Goal: Browse casually

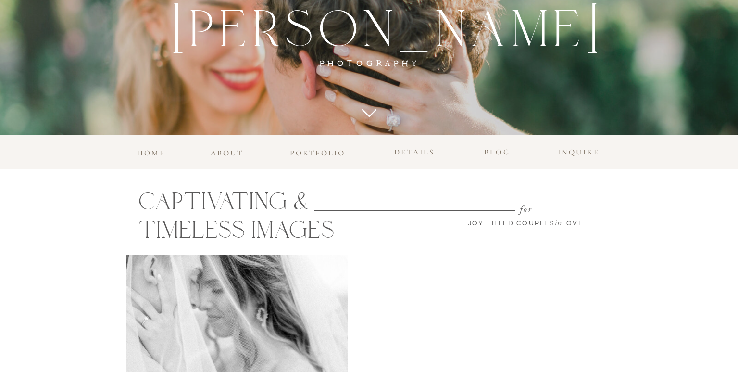
scroll to position [333, 0]
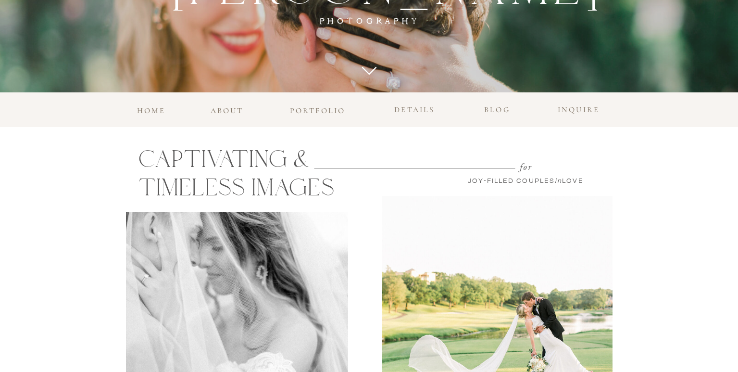
click at [317, 107] on h3 "portfolio" at bounding box center [318, 108] width 62 height 9
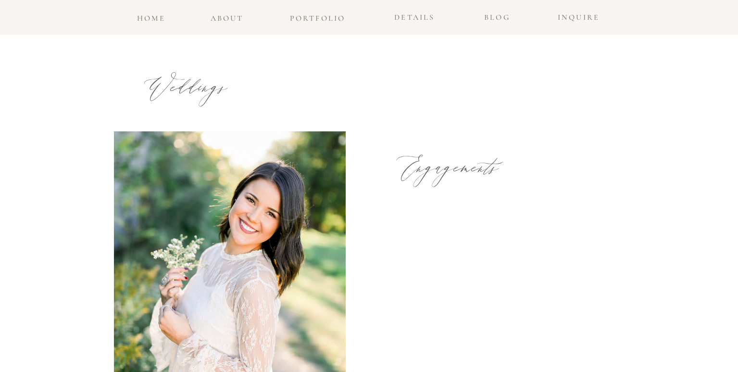
scroll to position [576, 0]
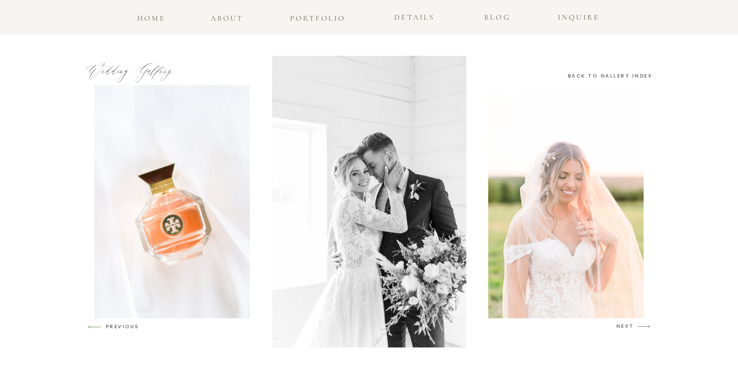
scroll to position [1406, 0]
click at [625, 325] on h3 "NEXT" at bounding box center [625, 326] width 18 height 9
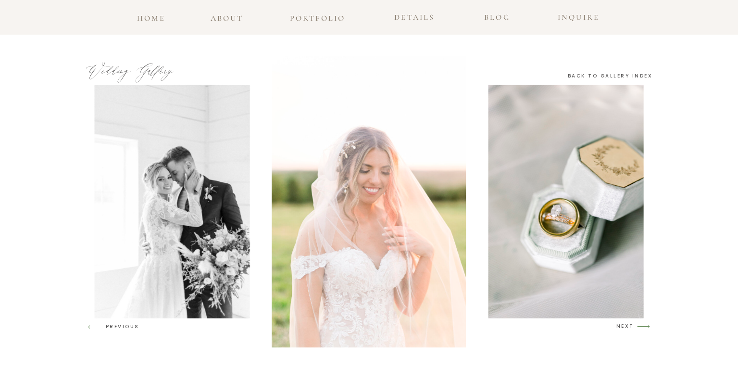
click at [625, 325] on h3 "NEXT" at bounding box center [625, 326] width 18 height 9
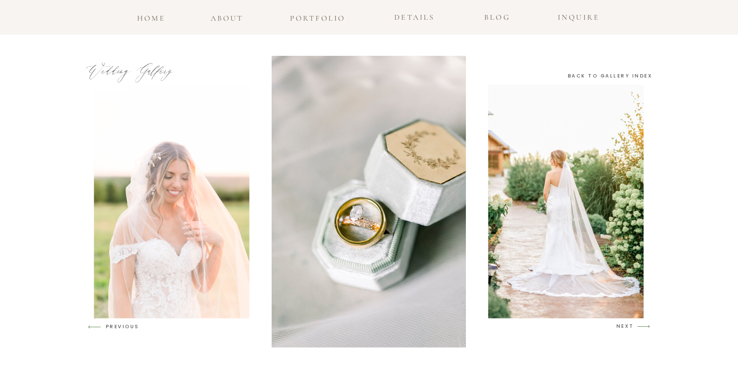
click at [625, 325] on h3 "NEXT" at bounding box center [625, 326] width 18 height 9
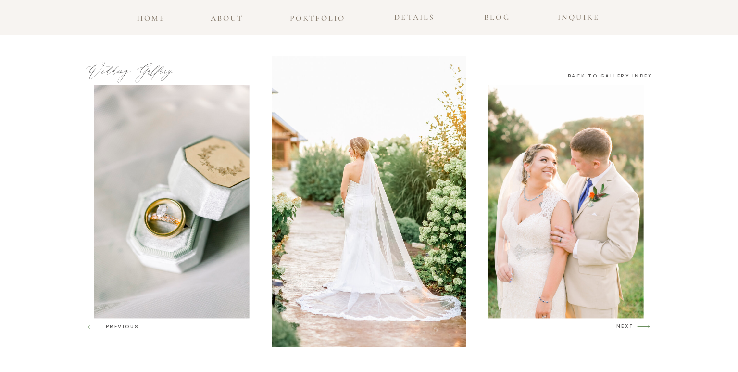
click at [625, 325] on h3 "NEXT" at bounding box center [625, 326] width 18 height 9
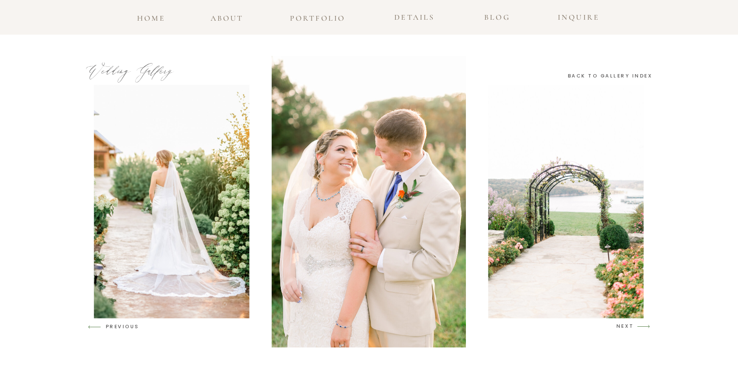
click at [625, 325] on h3 "NEXT" at bounding box center [625, 326] width 18 height 9
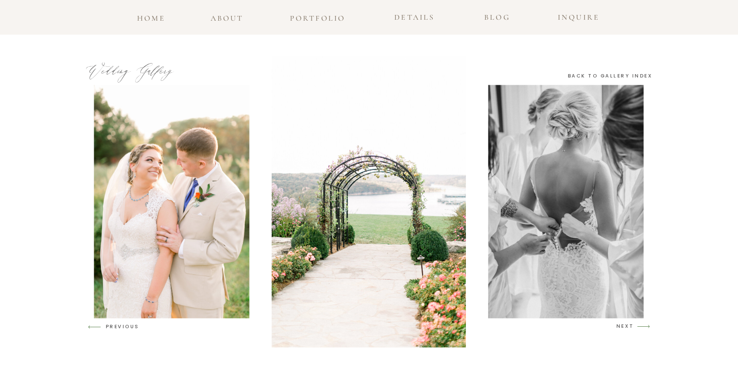
click at [625, 325] on h3 "NEXT" at bounding box center [625, 326] width 18 height 9
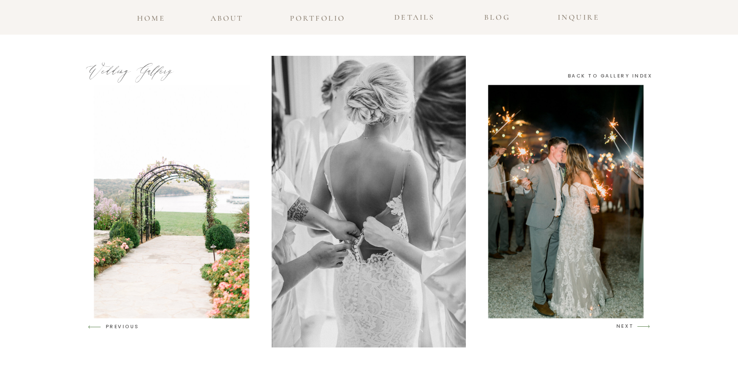
click at [625, 325] on h3 "NEXT" at bounding box center [625, 326] width 18 height 9
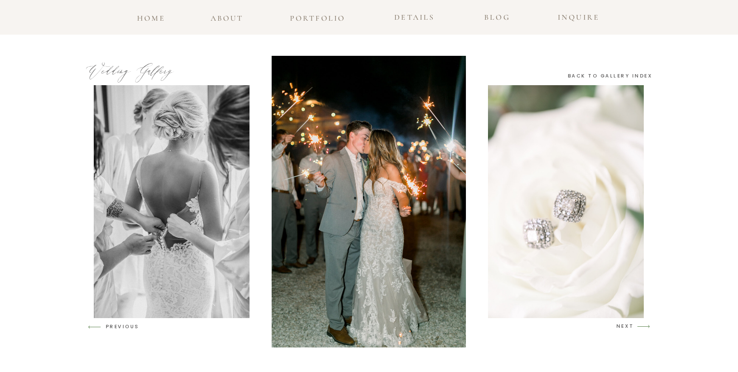
click at [625, 325] on h3 "NEXT" at bounding box center [625, 326] width 18 height 9
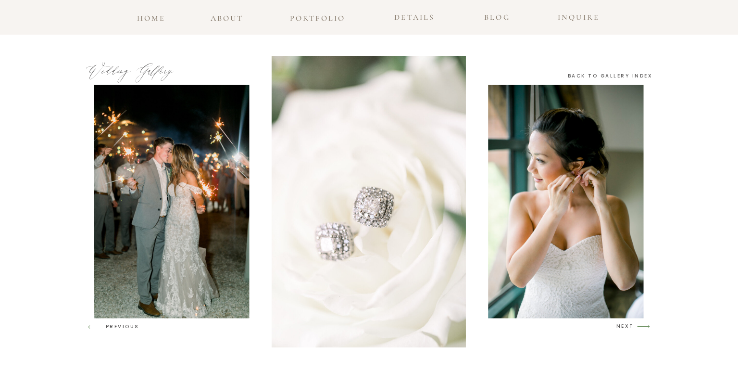
click at [625, 325] on h3 "NEXT" at bounding box center [625, 326] width 18 height 9
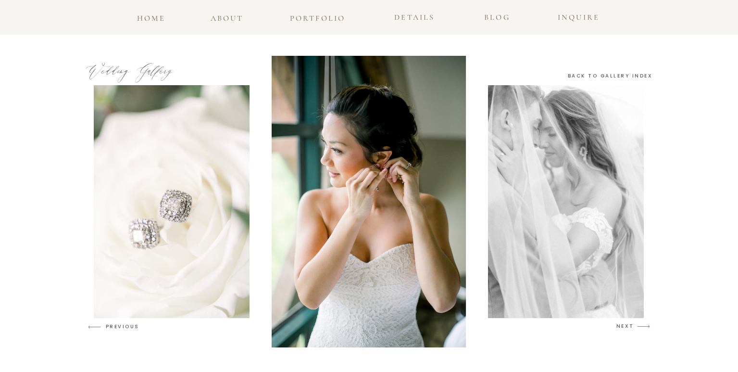
click at [625, 325] on h3 "NEXT" at bounding box center [625, 326] width 18 height 9
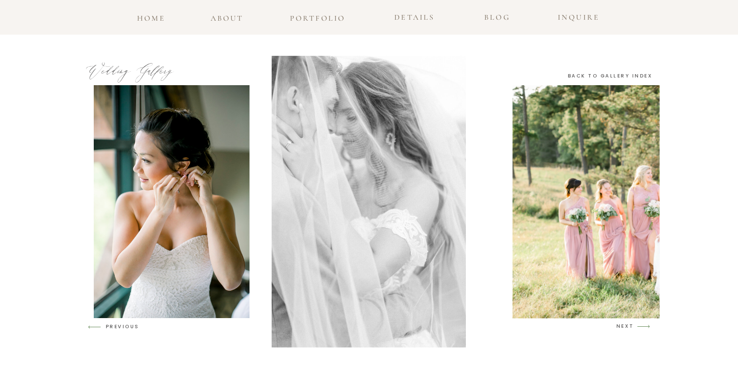
click at [625, 325] on h3 "NEXT" at bounding box center [625, 326] width 18 height 9
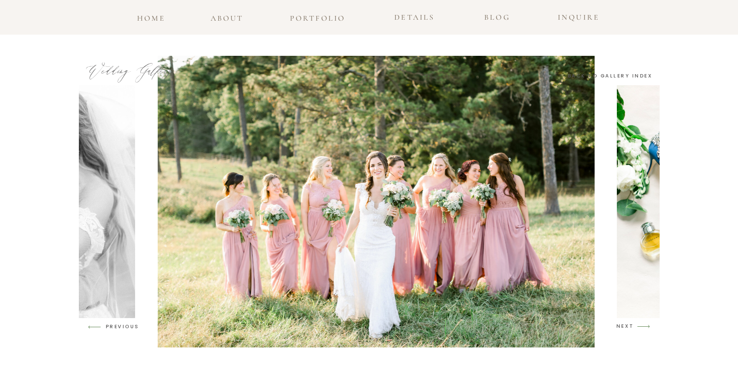
click at [625, 325] on h3 "NEXT" at bounding box center [625, 326] width 18 height 9
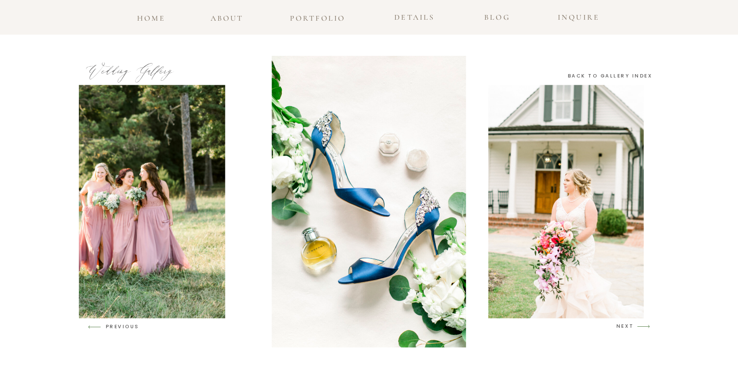
click at [625, 325] on h3 "NEXT" at bounding box center [625, 326] width 18 height 9
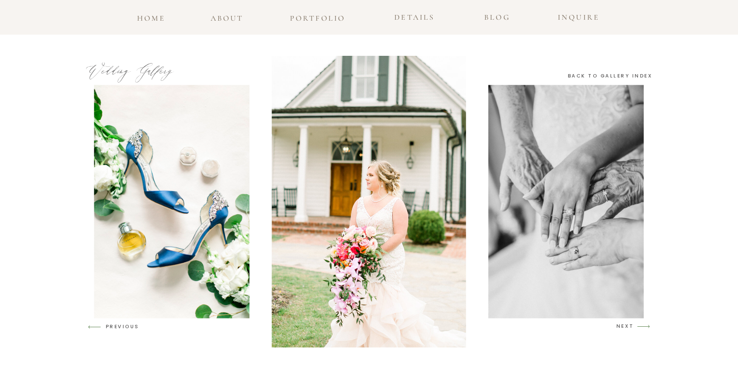
click at [625, 325] on h3 "NEXT" at bounding box center [625, 326] width 18 height 9
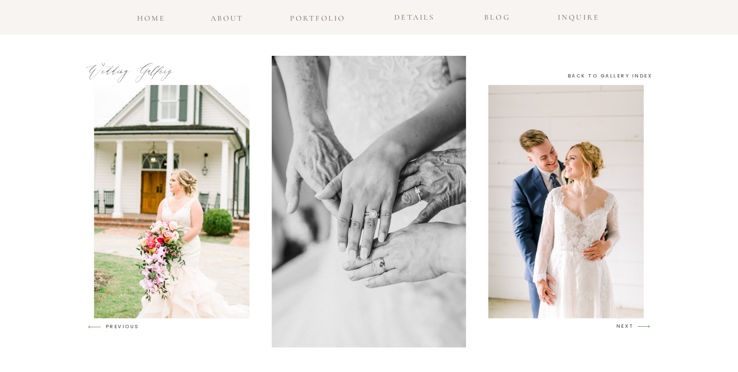
click at [625, 325] on h3 "NEXT" at bounding box center [625, 326] width 18 height 9
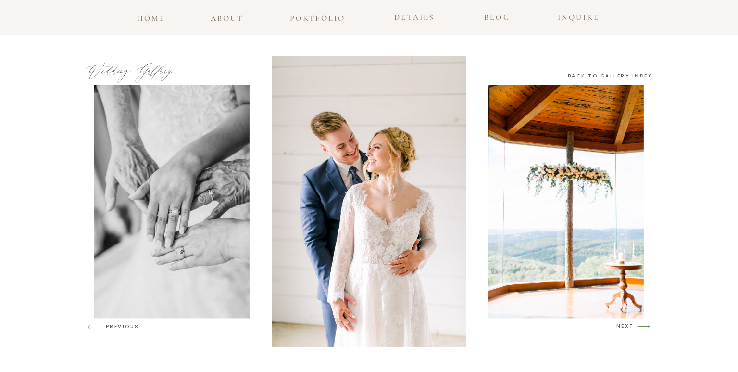
click at [625, 325] on h3 "NEXT" at bounding box center [625, 326] width 18 height 9
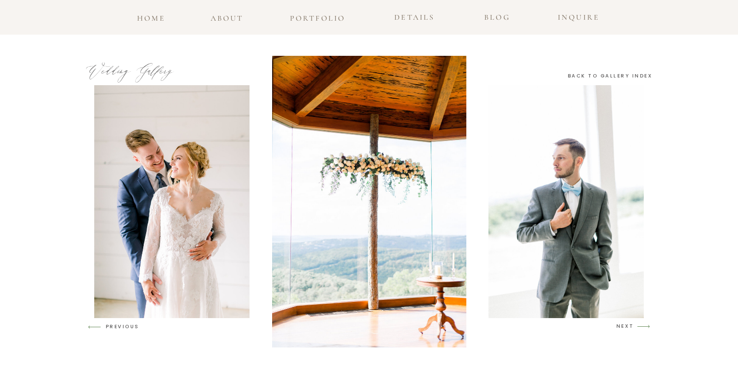
click at [625, 325] on h3 "NEXT" at bounding box center [625, 326] width 18 height 9
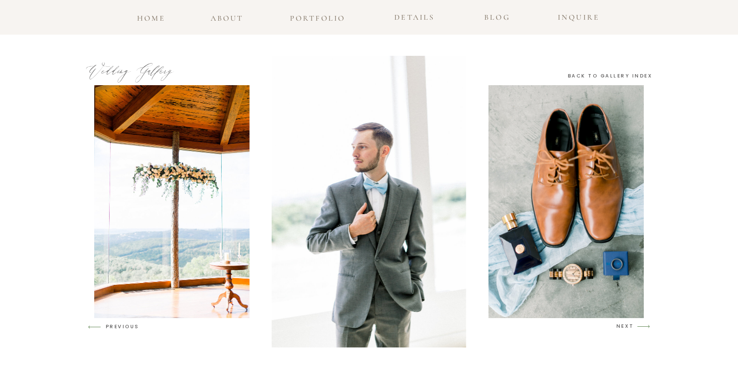
click at [625, 325] on h3 "NEXT" at bounding box center [625, 326] width 18 height 9
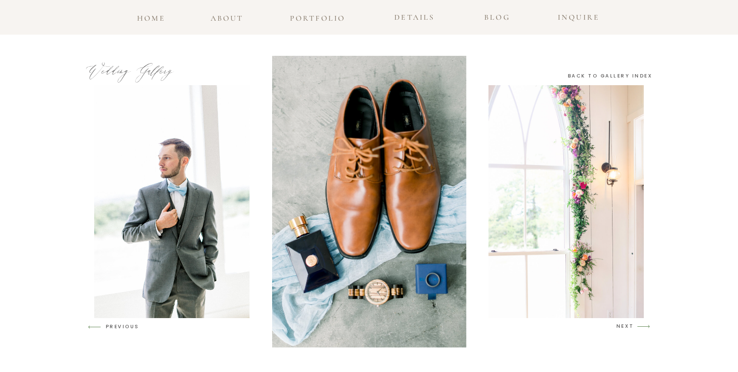
click at [625, 325] on h3 "NEXT" at bounding box center [625, 326] width 18 height 9
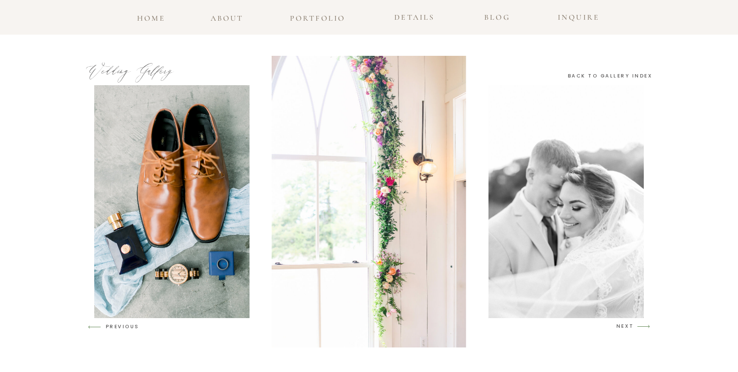
click at [625, 325] on h3 "NEXT" at bounding box center [625, 326] width 18 height 9
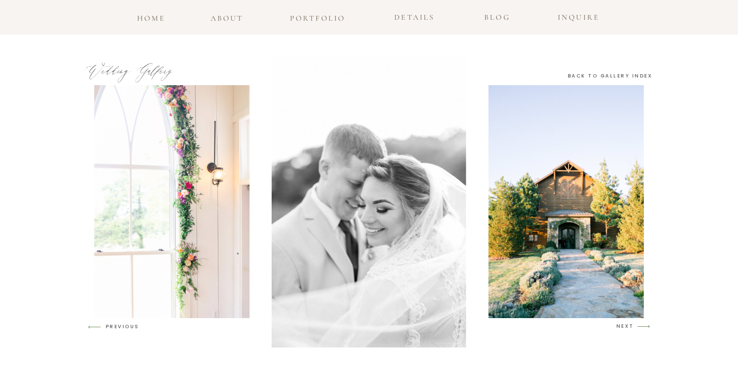
click at [625, 325] on h3 "NEXT" at bounding box center [625, 326] width 18 height 9
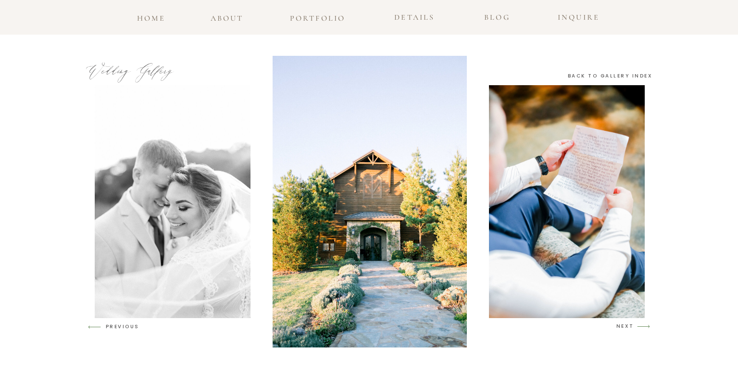
click at [625, 325] on h3 "NEXT" at bounding box center [625, 326] width 18 height 9
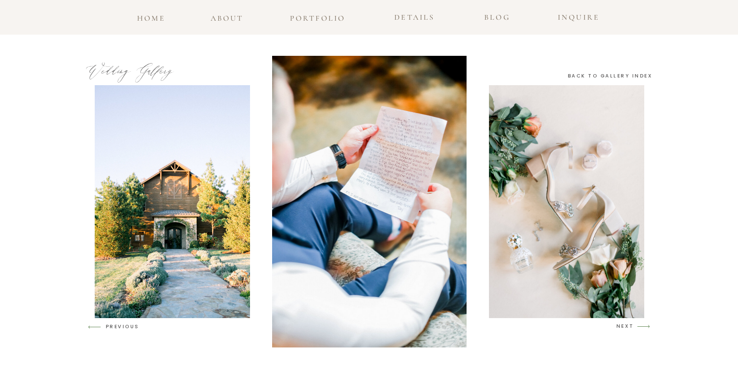
click at [625, 325] on h3 "NEXT" at bounding box center [625, 326] width 18 height 9
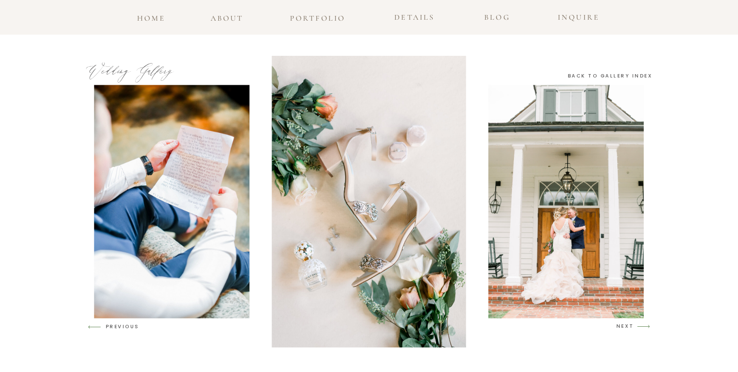
click at [625, 325] on h3 "NEXT" at bounding box center [625, 326] width 18 height 9
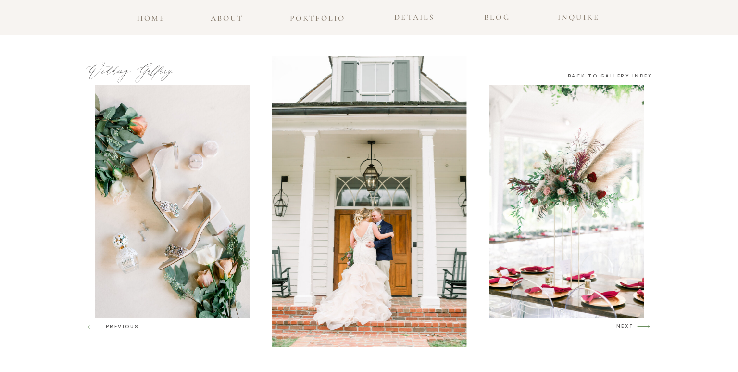
click at [625, 325] on h3 "NEXT" at bounding box center [625, 326] width 18 height 9
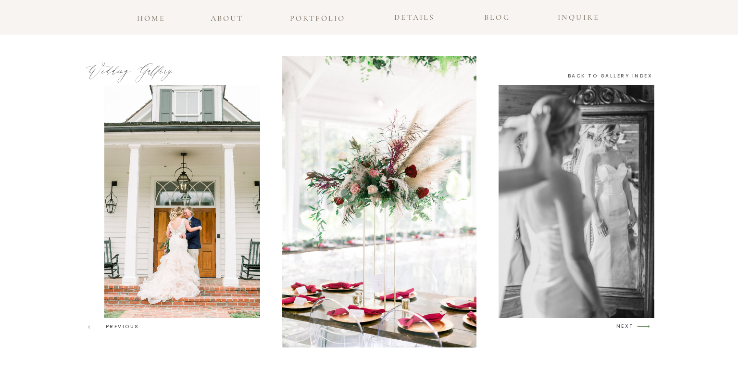
click at [625, 325] on h3 "NEXT" at bounding box center [625, 326] width 18 height 9
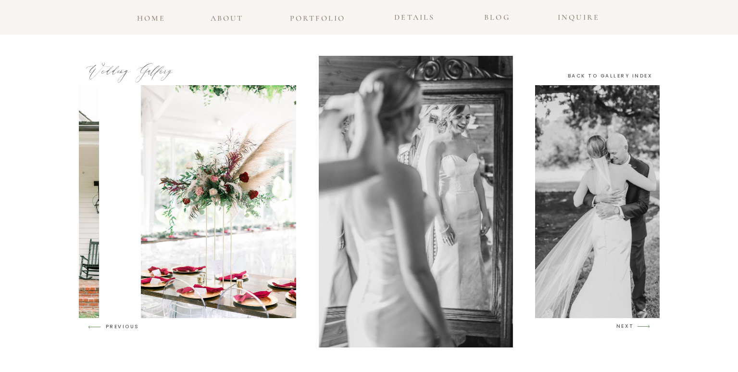
click at [625, 325] on h3 "NEXT" at bounding box center [625, 326] width 18 height 9
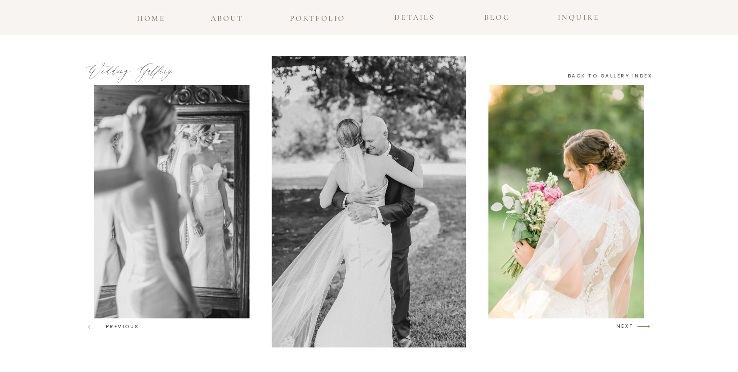
click at [625, 325] on h3 "NEXT" at bounding box center [625, 326] width 18 height 9
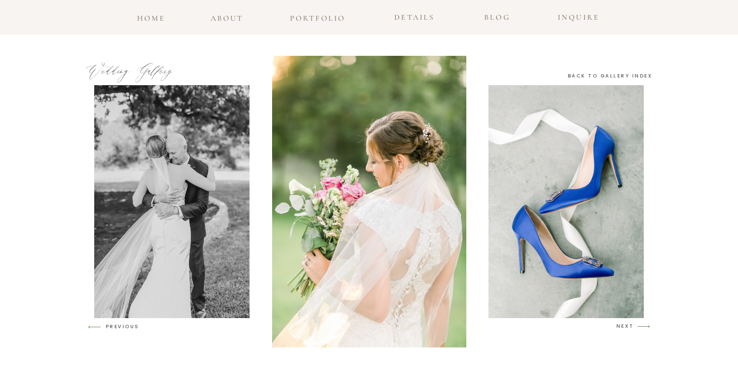
click at [625, 325] on h3 "NEXT" at bounding box center [625, 326] width 18 height 9
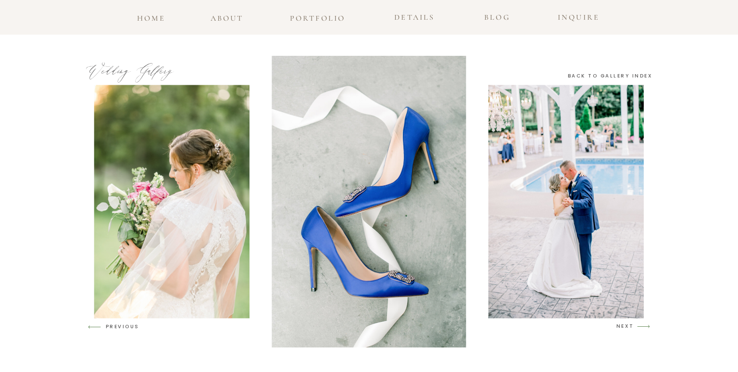
click at [625, 325] on h3 "NEXT" at bounding box center [625, 326] width 18 height 9
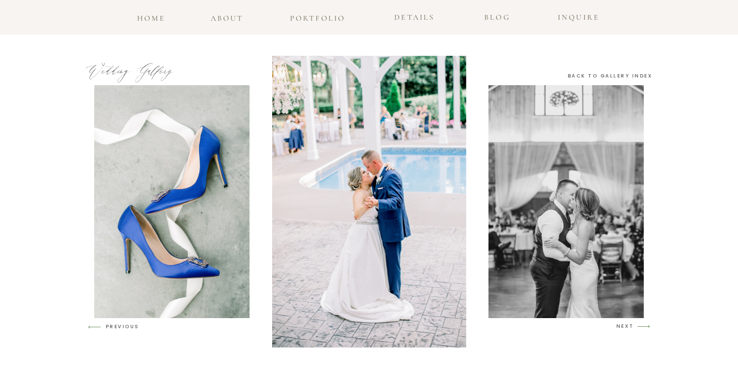
click at [625, 325] on h3 "NEXT" at bounding box center [625, 326] width 18 height 9
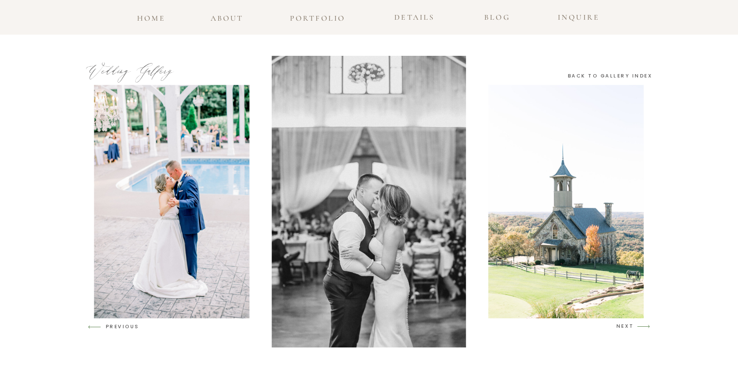
click at [625, 325] on h3 "NEXT" at bounding box center [625, 326] width 18 height 9
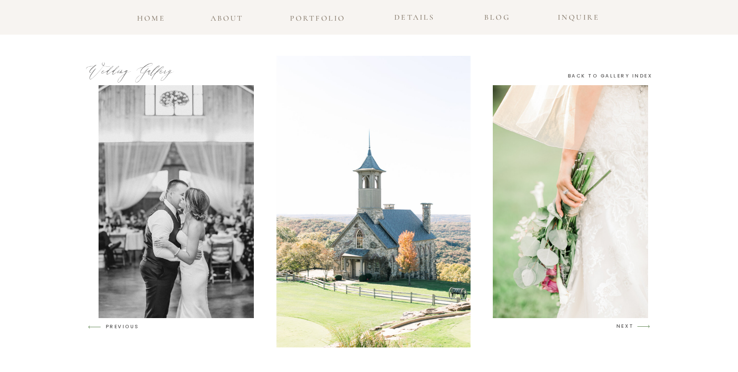
click at [625, 325] on h3 "NEXT" at bounding box center [625, 326] width 18 height 9
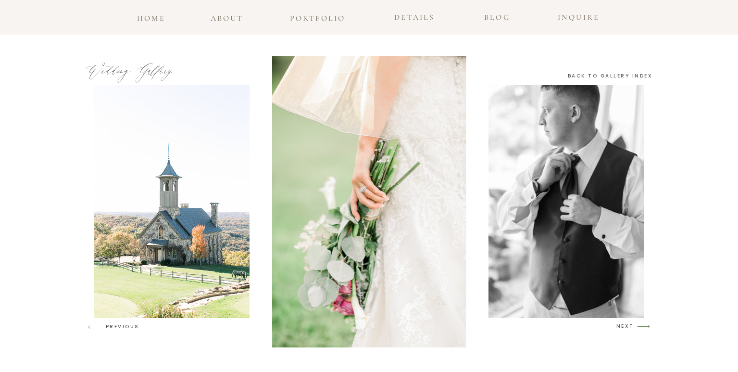
click at [625, 325] on h3 "NEXT" at bounding box center [625, 326] width 18 height 9
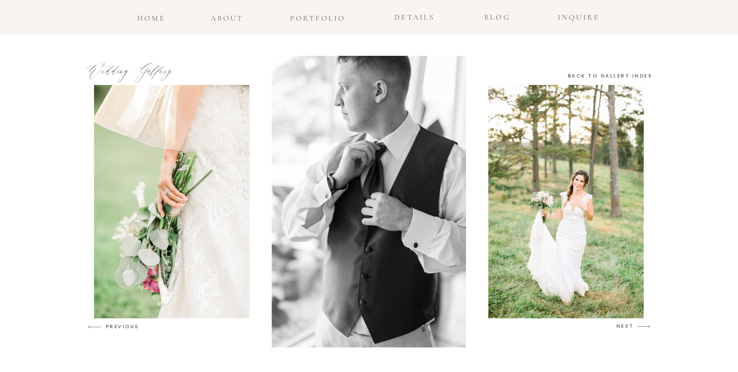
click at [625, 325] on h3 "NEXT" at bounding box center [625, 326] width 18 height 9
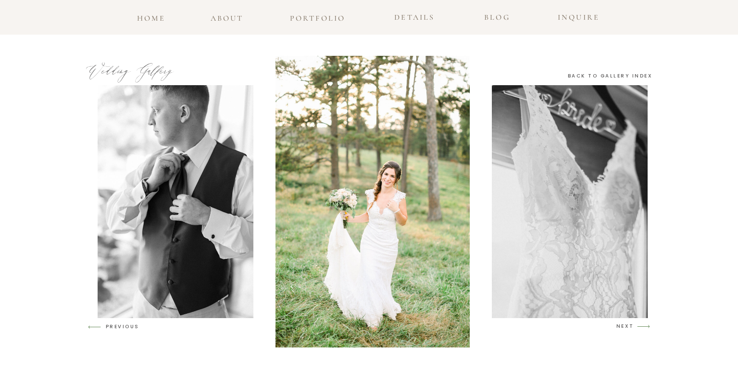
click at [625, 325] on h3 "NEXT" at bounding box center [625, 326] width 18 height 9
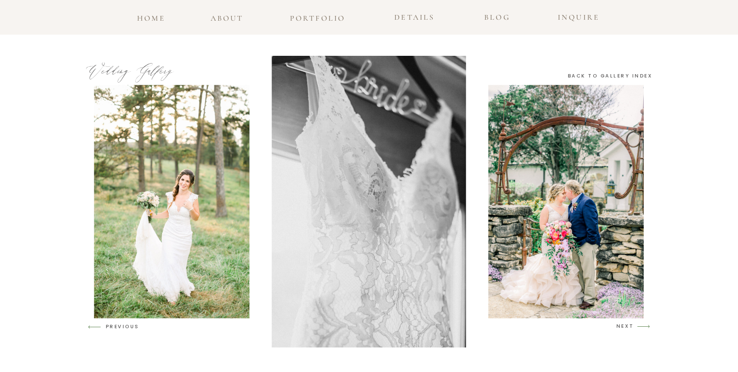
click at [625, 325] on h3 "NEXT" at bounding box center [625, 326] width 18 height 9
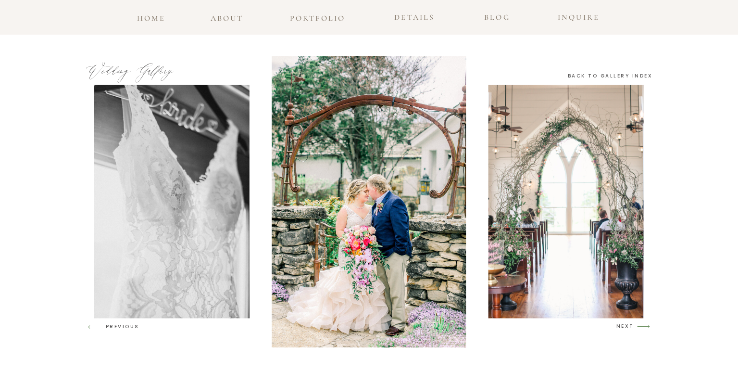
click at [625, 325] on h3 "NEXT" at bounding box center [625, 326] width 18 height 9
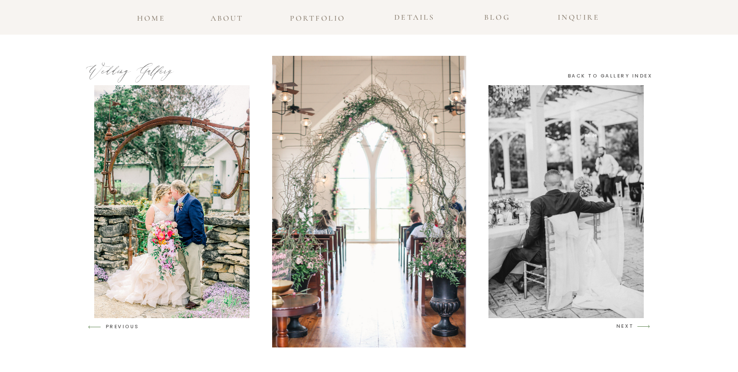
click at [625, 325] on h3 "NEXT" at bounding box center [625, 326] width 18 height 9
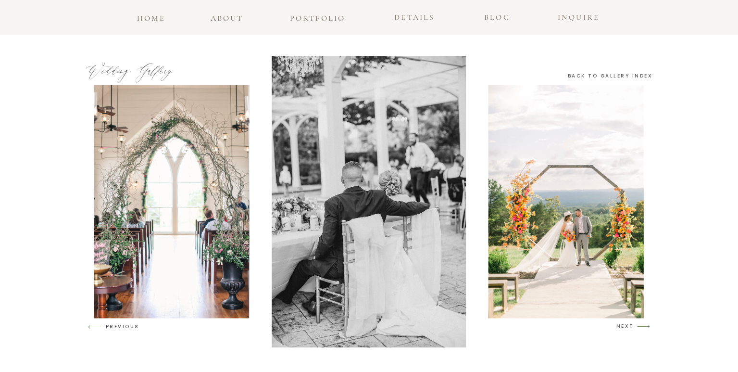
click at [625, 325] on h3 "NEXT" at bounding box center [625, 326] width 18 height 9
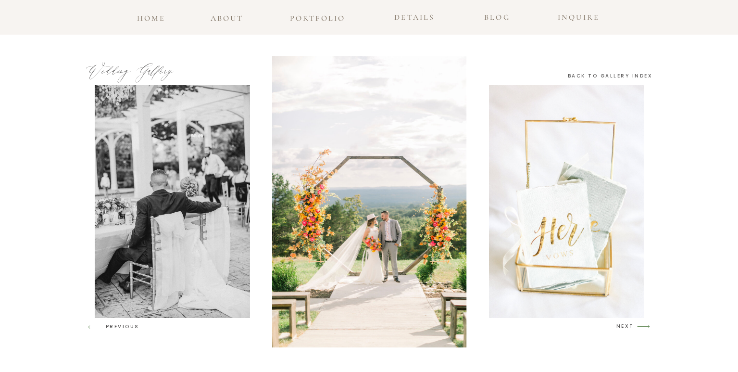
click at [625, 325] on h3 "NEXT" at bounding box center [625, 326] width 18 height 9
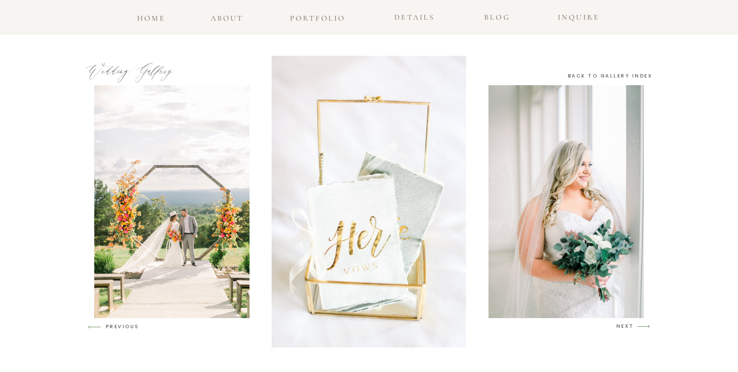
click at [625, 325] on h3 "NEXT" at bounding box center [625, 326] width 18 height 9
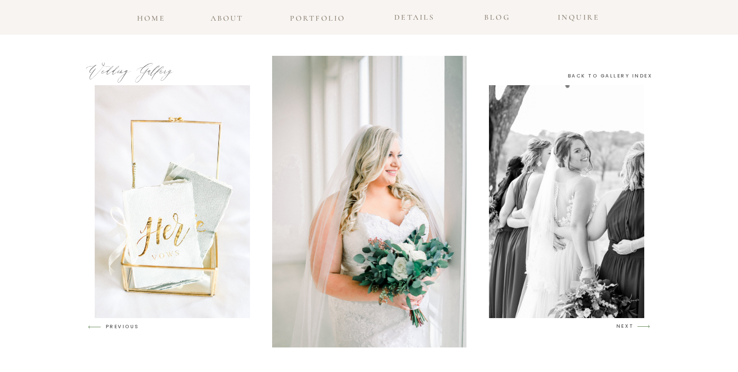
click at [625, 325] on h3 "NEXT" at bounding box center [625, 326] width 18 height 9
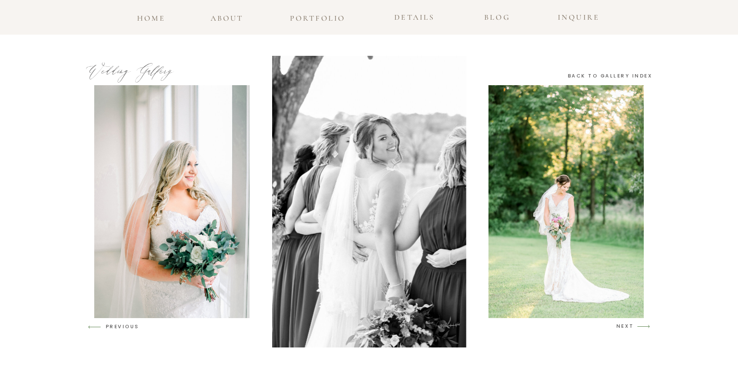
click at [625, 325] on h3 "NEXT" at bounding box center [625, 326] width 18 height 9
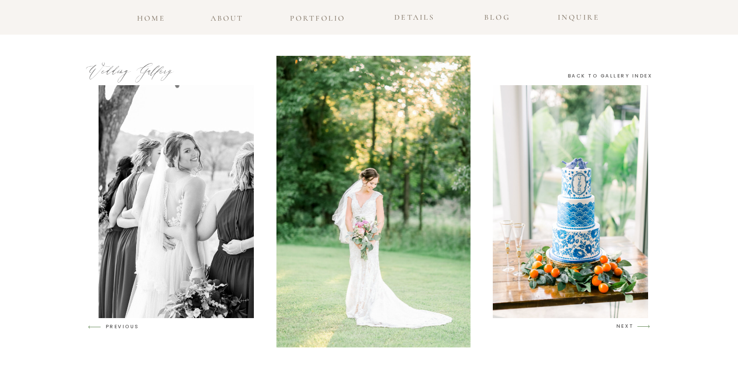
click at [625, 325] on h3 "NEXT" at bounding box center [625, 326] width 18 height 9
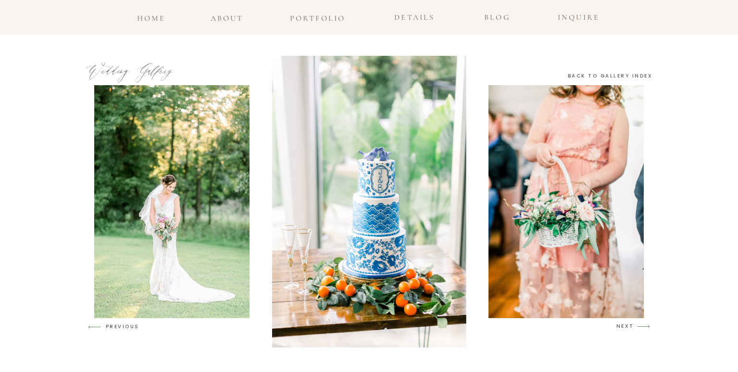
click at [625, 325] on h3 "NEXT" at bounding box center [625, 326] width 18 height 9
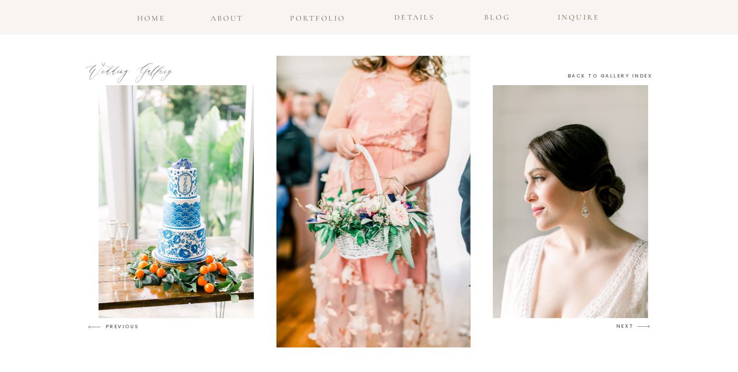
click at [625, 325] on h3 "NEXT" at bounding box center [625, 326] width 18 height 9
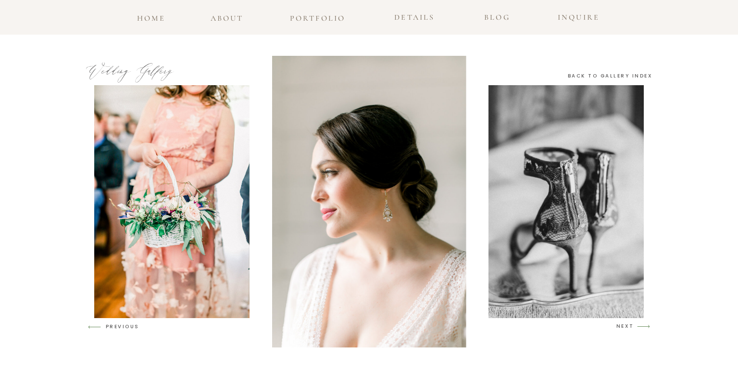
click at [625, 325] on h3 "NEXT" at bounding box center [625, 326] width 18 height 9
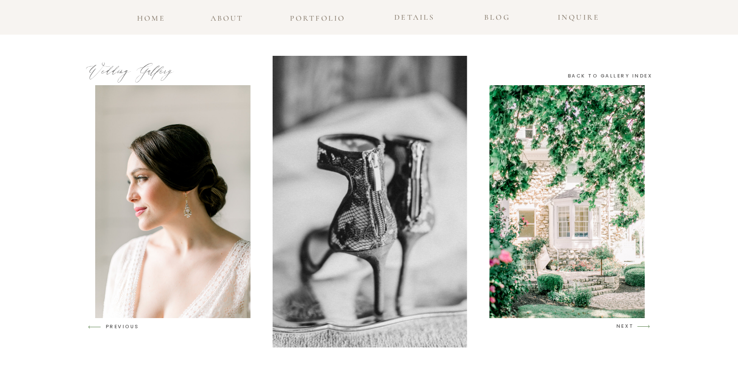
click at [625, 325] on h3 "NEXT" at bounding box center [625, 326] width 18 height 9
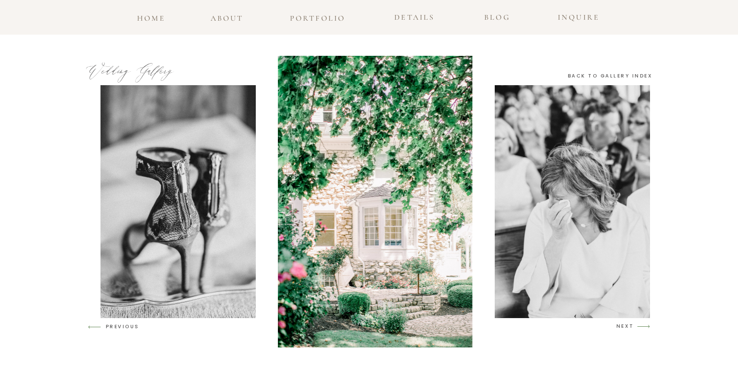
click at [625, 325] on h3 "NEXT" at bounding box center [625, 326] width 18 height 9
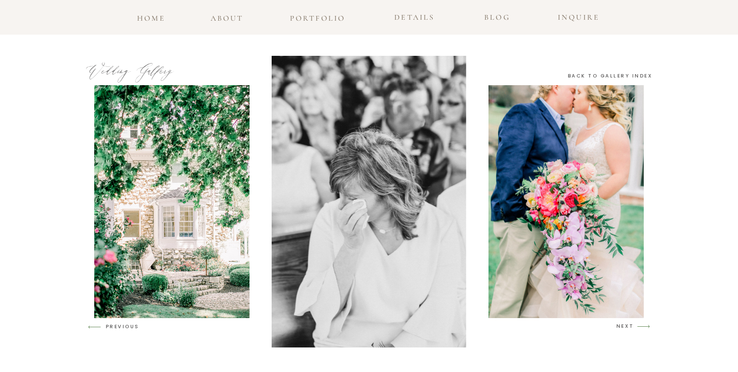
click at [625, 325] on h3 "NEXT" at bounding box center [625, 326] width 18 height 9
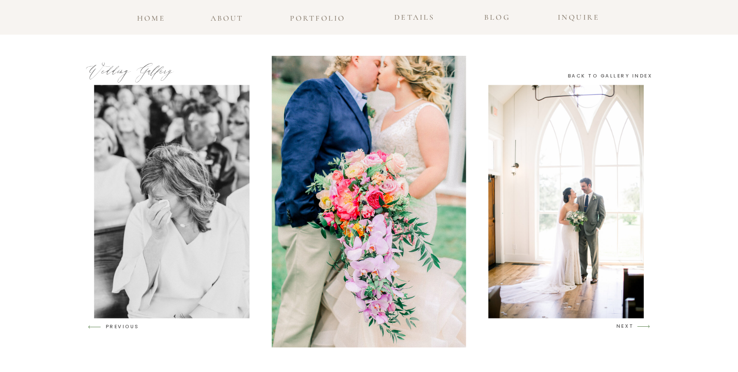
click at [625, 325] on h3 "NEXT" at bounding box center [625, 326] width 18 height 9
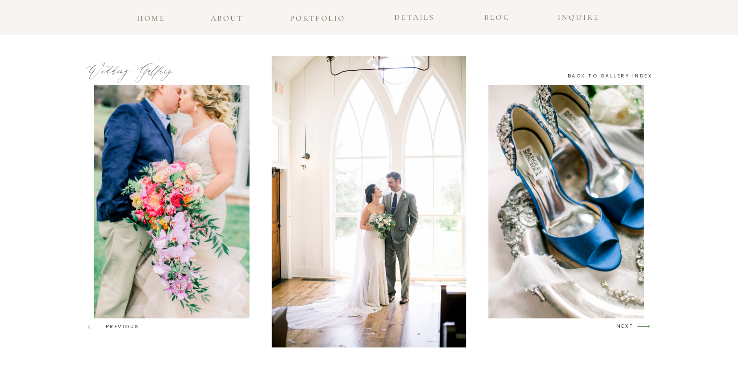
click at [625, 325] on h3 "NEXT" at bounding box center [625, 326] width 18 height 9
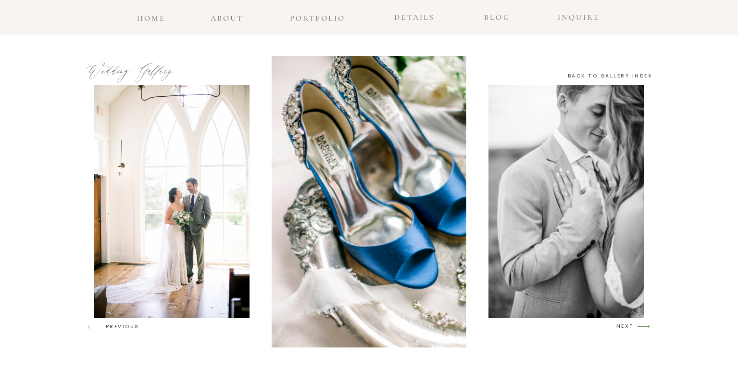
click at [625, 325] on h3 "NEXT" at bounding box center [625, 326] width 18 height 9
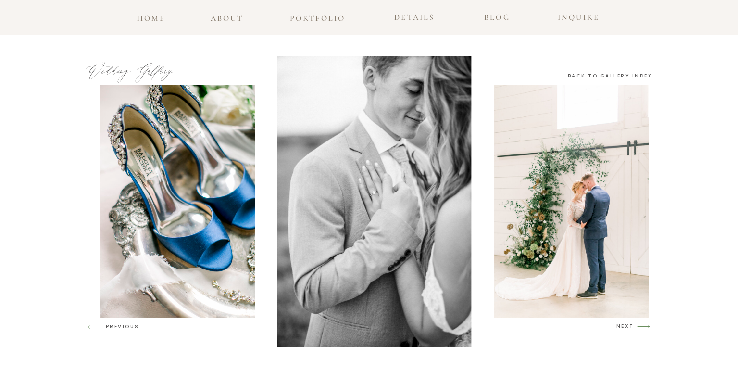
click at [625, 325] on h3 "NEXT" at bounding box center [625, 326] width 18 height 9
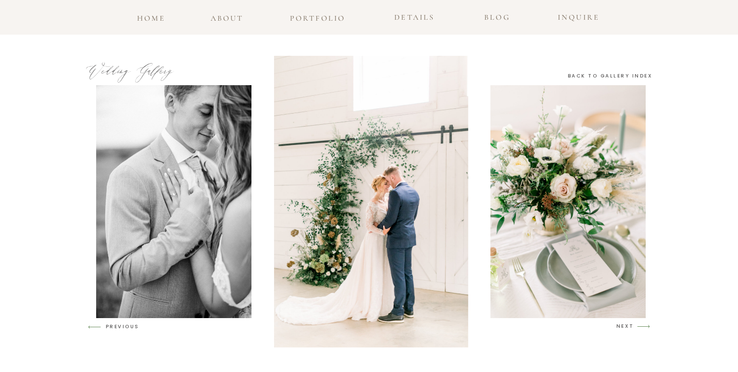
click at [625, 325] on h3 "NEXT" at bounding box center [625, 326] width 18 height 9
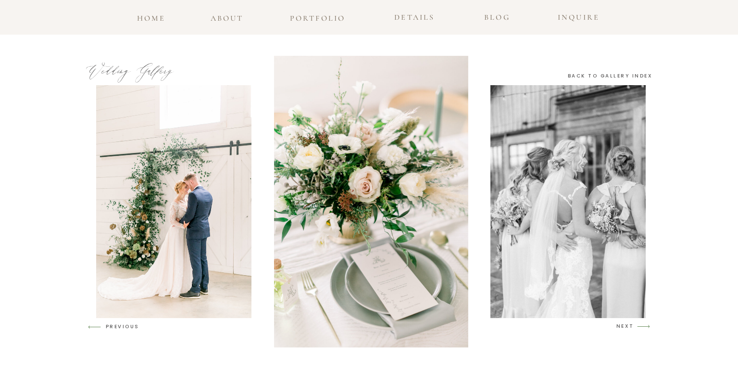
click at [625, 325] on h3 "NEXT" at bounding box center [625, 326] width 18 height 9
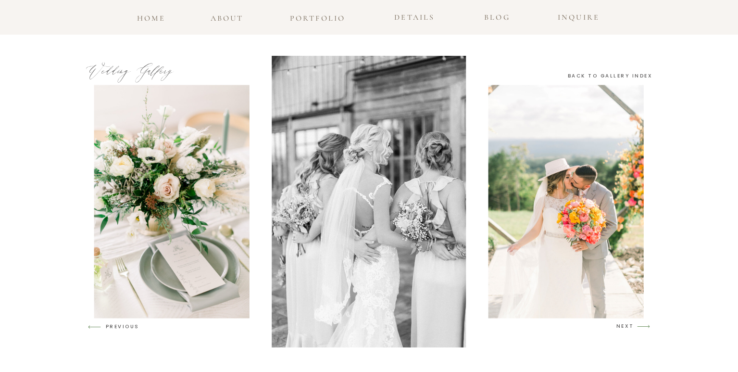
click at [113, 328] on h3 "PREVIOUS" at bounding box center [124, 325] width 37 height 7
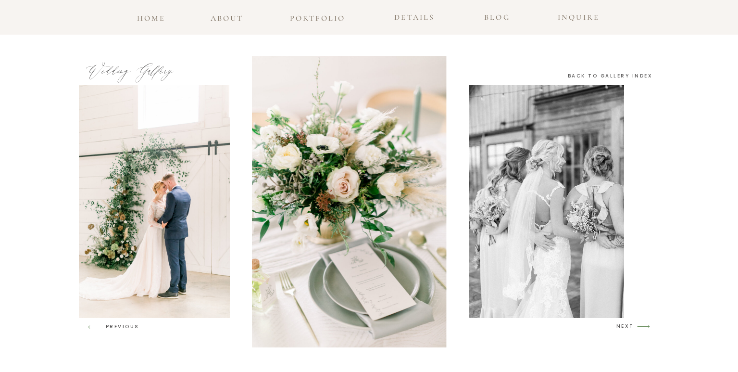
click at [113, 328] on h3 "PREVIOUS" at bounding box center [124, 325] width 37 height 7
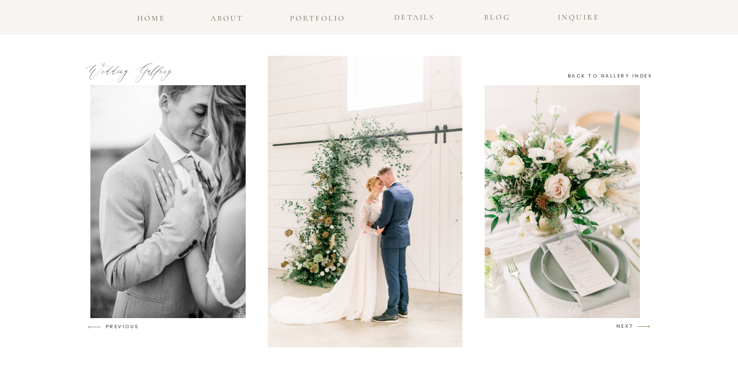
click at [113, 327] on h3 "PREVIOUS" at bounding box center [124, 325] width 37 height 7
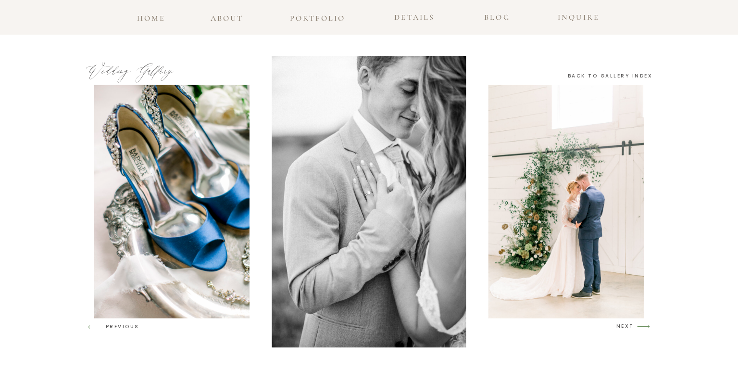
click at [629, 327] on h3 "NEXT" at bounding box center [625, 326] width 18 height 9
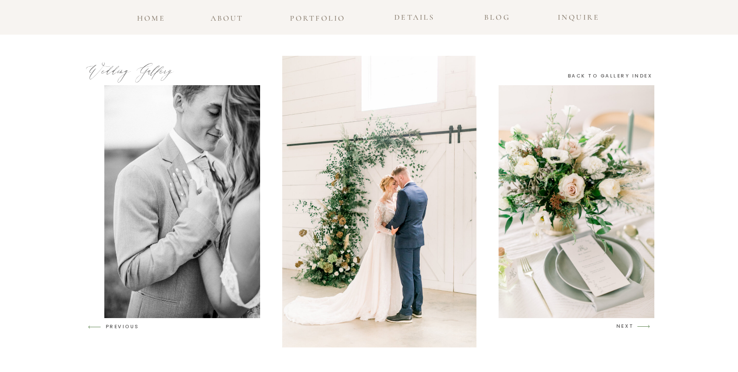
click at [629, 327] on h3 "NEXT" at bounding box center [625, 326] width 18 height 9
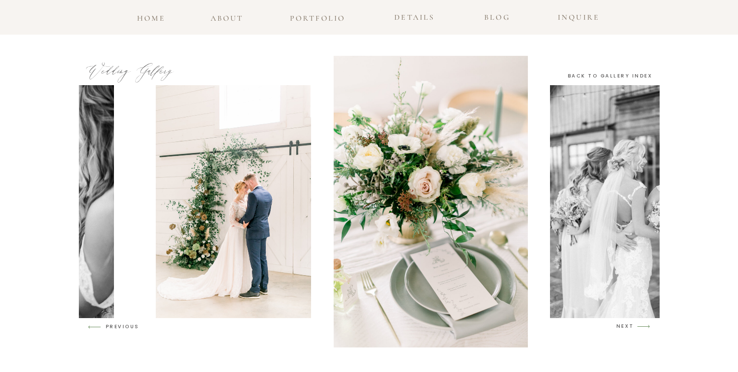
click at [629, 327] on h3 "NEXT" at bounding box center [625, 326] width 18 height 9
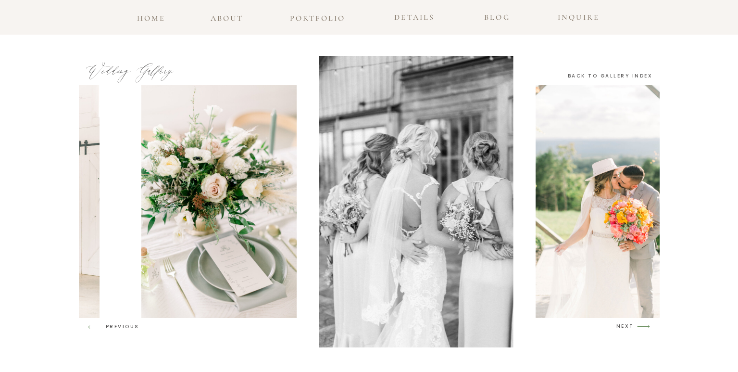
click at [629, 327] on h3 "NEXT" at bounding box center [625, 326] width 18 height 9
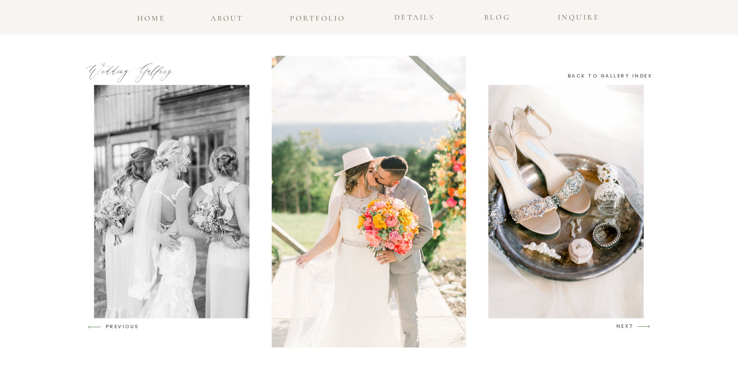
click at [629, 327] on h3 "NEXT" at bounding box center [625, 326] width 18 height 9
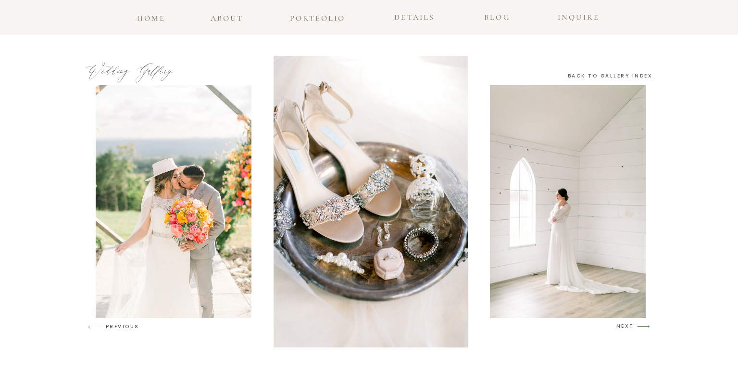
click at [629, 327] on h3 "NEXT" at bounding box center [625, 326] width 18 height 9
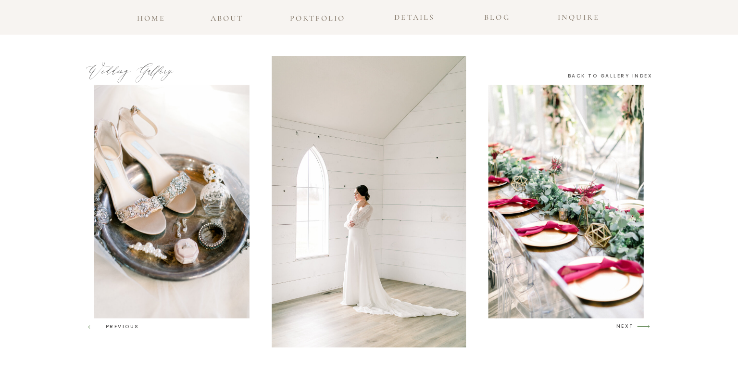
click at [629, 327] on h3 "NEXT" at bounding box center [625, 326] width 18 height 9
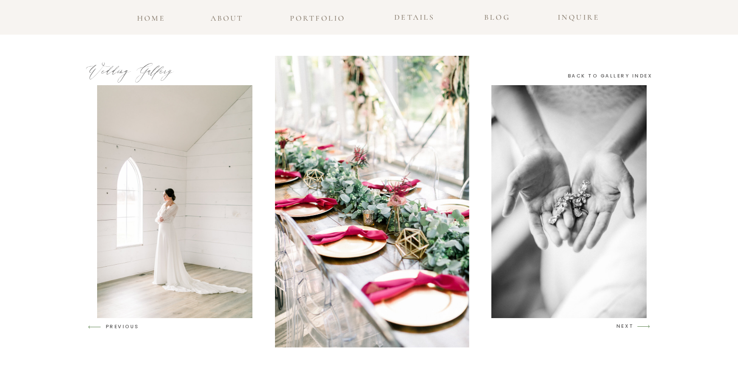
click at [629, 327] on h3 "NEXT" at bounding box center [625, 326] width 18 height 9
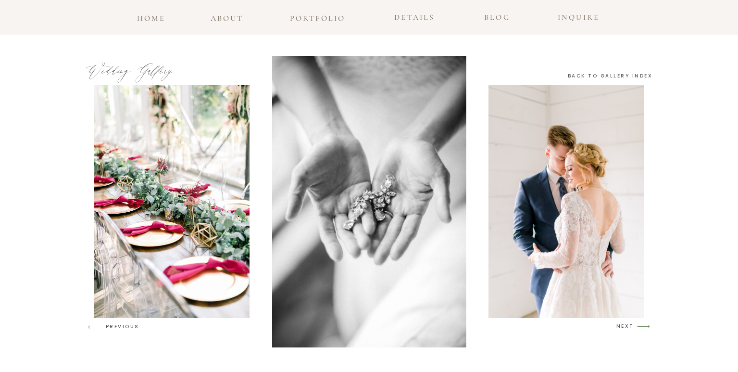
click at [629, 327] on h3 "NEXT" at bounding box center [625, 326] width 18 height 9
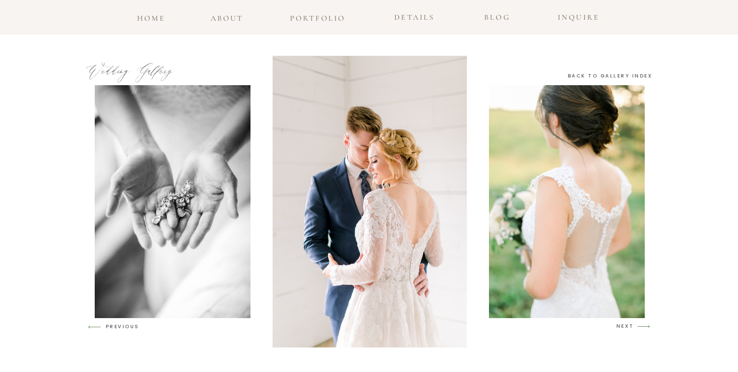
click at [629, 327] on h3 "NEXT" at bounding box center [625, 326] width 18 height 9
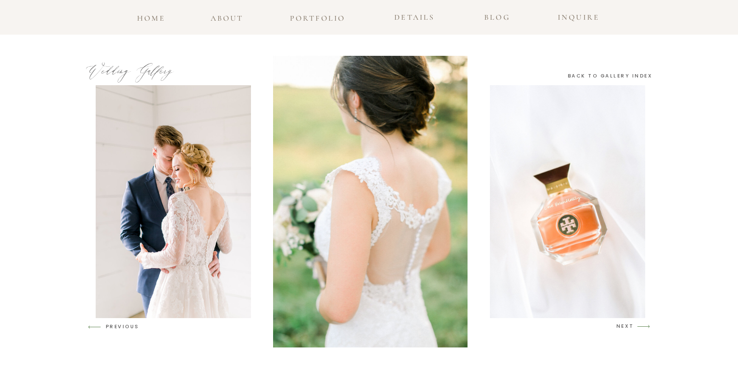
click at [629, 327] on h3 "NEXT" at bounding box center [625, 326] width 18 height 9
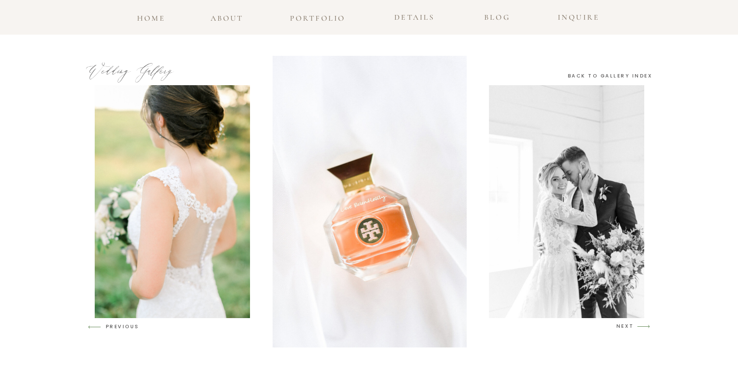
click at [629, 327] on h3 "NEXT" at bounding box center [625, 326] width 18 height 9
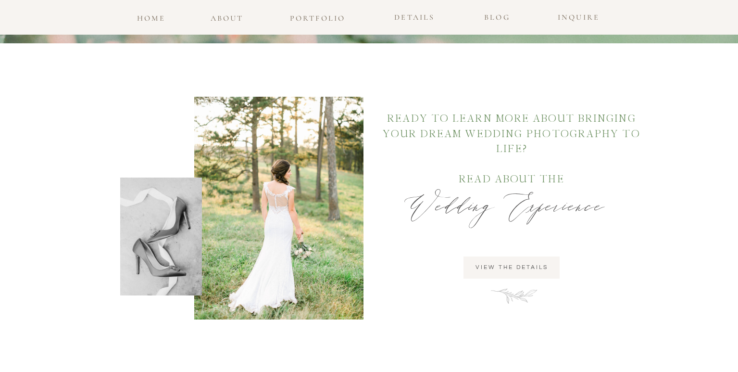
scroll to position [837, 0]
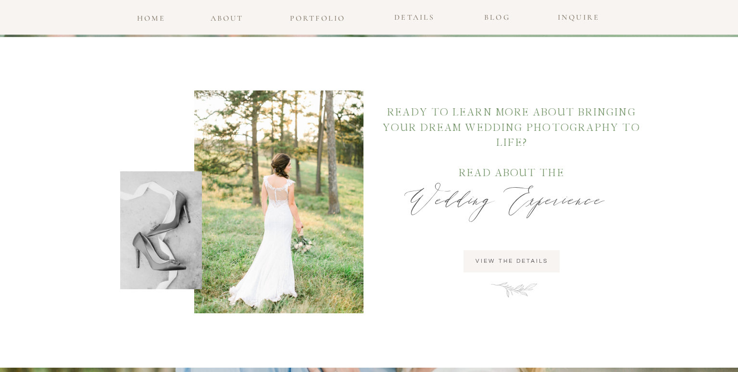
click at [508, 265] on h2 "view the details" at bounding box center [512, 261] width 86 height 9
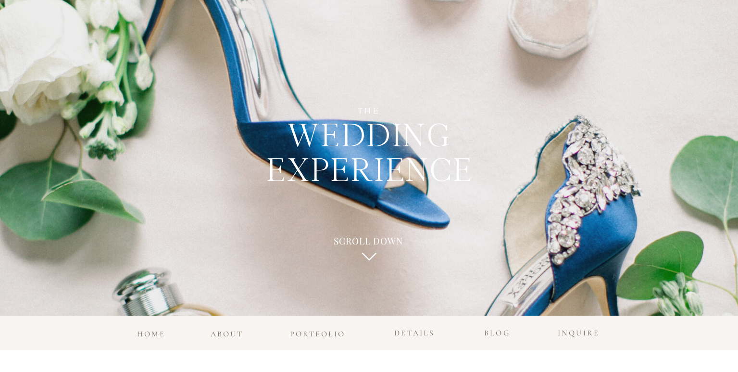
click at [371, 257] on icon at bounding box center [369, 256] width 14 height 8
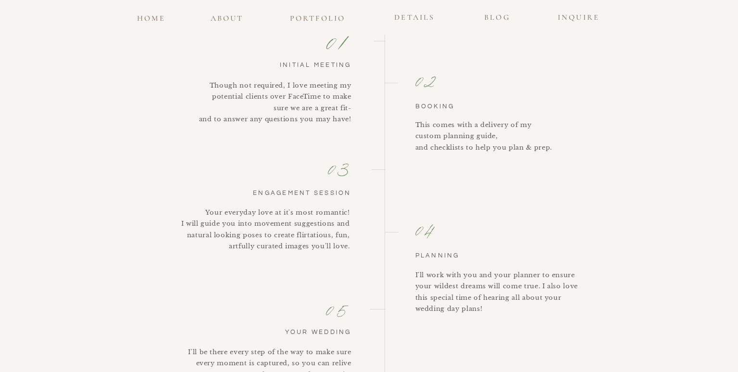
scroll to position [803, 0]
